Goal: Information Seeking & Learning: Understand process/instructions

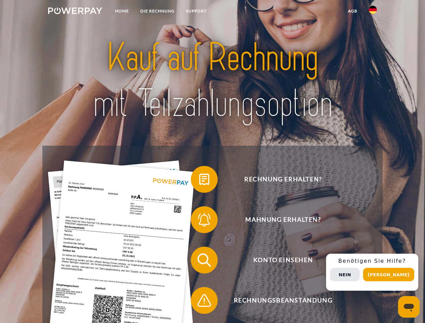
click at [75, 12] on img at bounding box center [75, 10] width 54 height 7
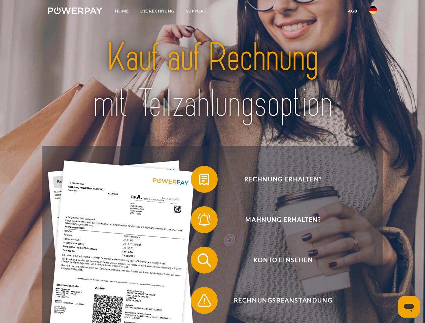
click at [373, 12] on img at bounding box center [373, 10] width 8 height 8
click at [353, 11] on link "agb" at bounding box center [352, 11] width 21 height 12
click at [199, 181] on span at bounding box center [194, 180] width 34 height 34
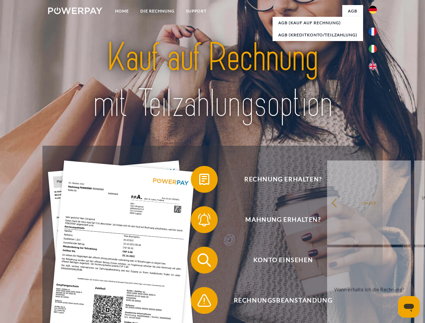
click at [199, 221] on span at bounding box center [194, 220] width 34 height 34
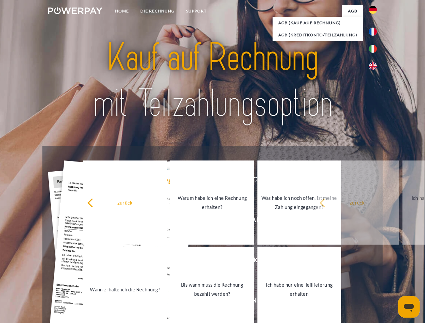
click at [199, 262] on link "Bis wann muss die Rechnung bezahlt werden?" at bounding box center [212, 289] width 84 height 84
click at [199, 302] on span at bounding box center [194, 301] width 34 height 34
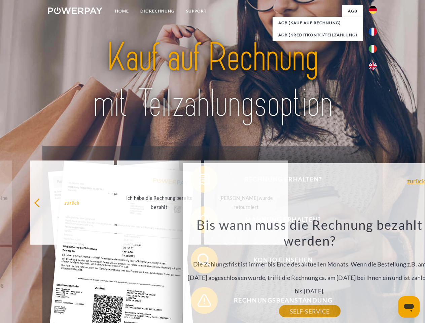
click at [375, 272] on div "Rechnung erhalten? Mahnung erhalten? Konto einsehen" at bounding box center [212, 280] width 340 height 269
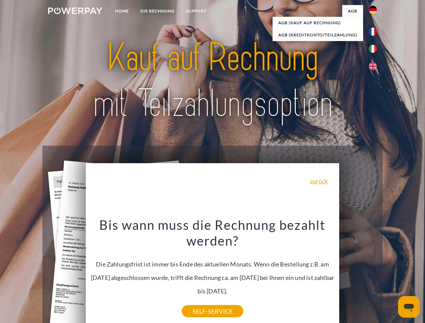
click at [358, 274] on span "Konto einsehen" at bounding box center [283, 260] width 165 height 27
click at [391, 275] on header "Home DIE RECHNUNG SUPPORT" at bounding box center [212, 232] width 425 height 465
